Goal: Navigation & Orientation: Find specific page/section

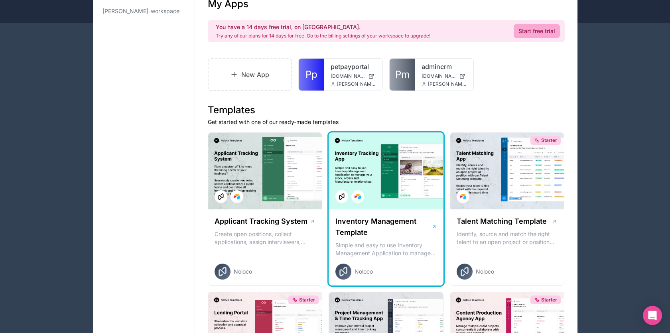
scroll to position [46, 0]
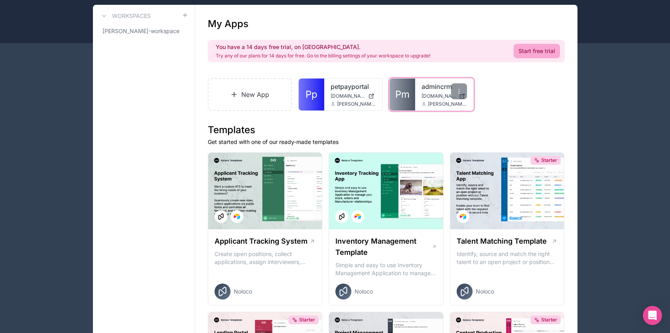
click at [430, 87] on link "admincrm" at bounding box center [444, 87] width 45 height 10
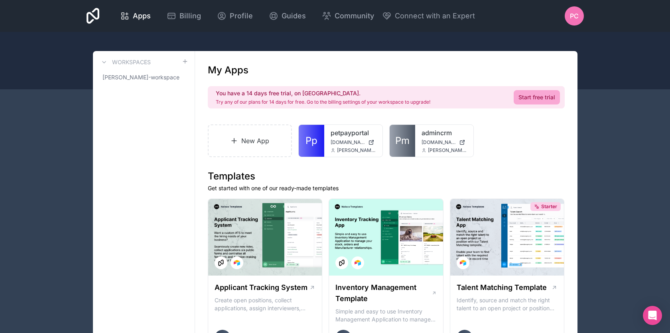
scroll to position [18, 0]
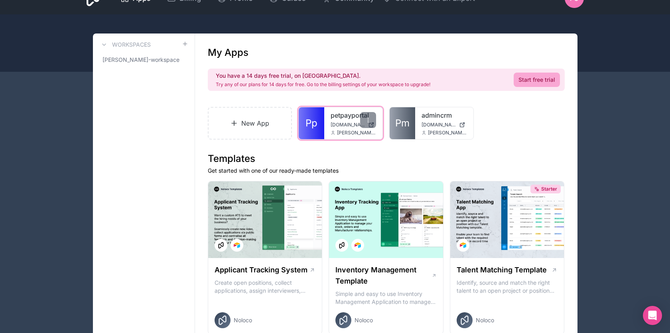
click at [319, 111] on link "Pp" at bounding box center [312, 123] width 26 height 32
